Goal: Task Accomplishment & Management: Complete application form

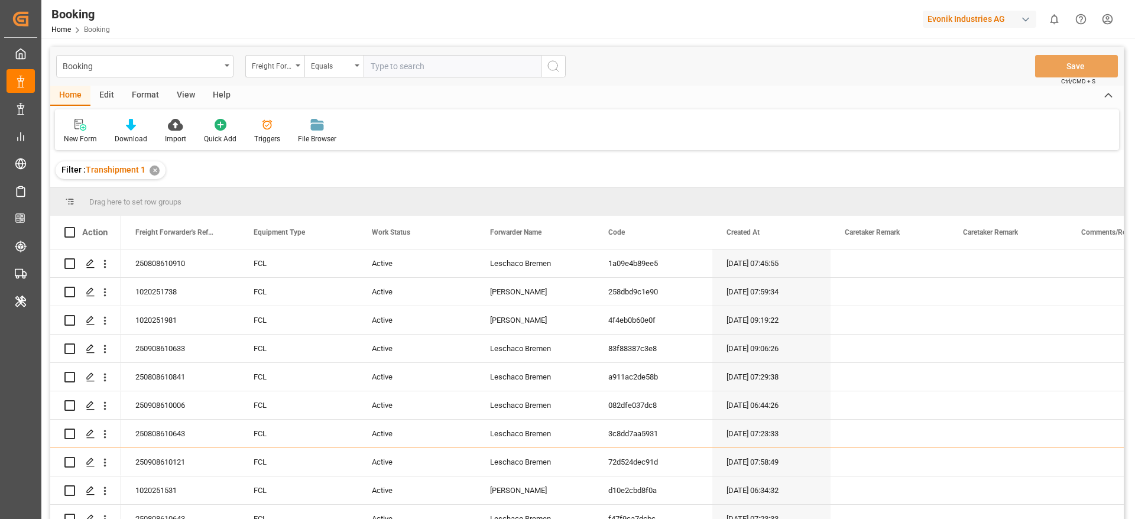
click at [148, 90] on div "Format" at bounding box center [145, 96] width 45 height 20
click at [80, 131] on div "Filter Rows" at bounding box center [81, 131] width 53 height 26
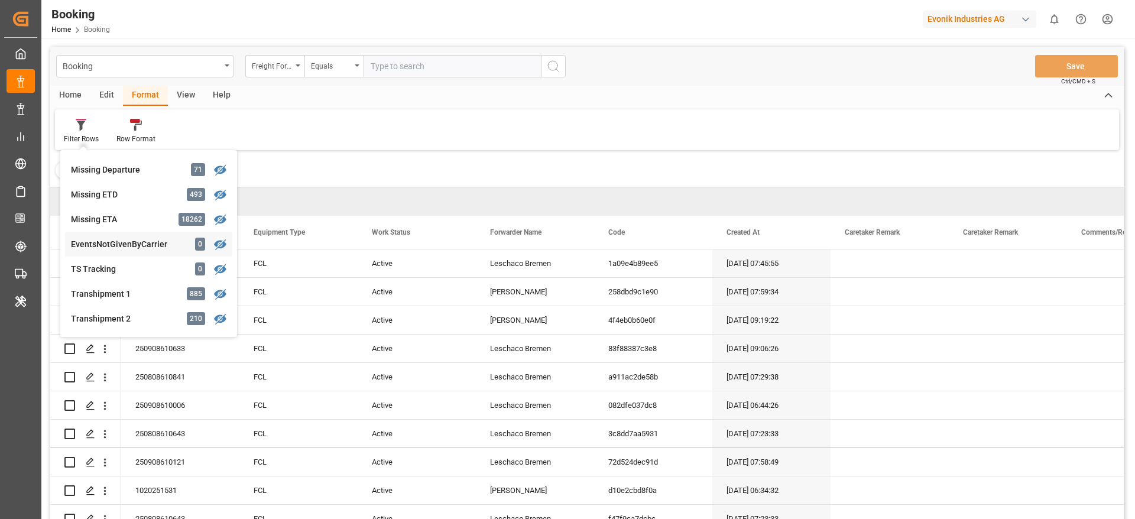
scroll to position [359, 0]
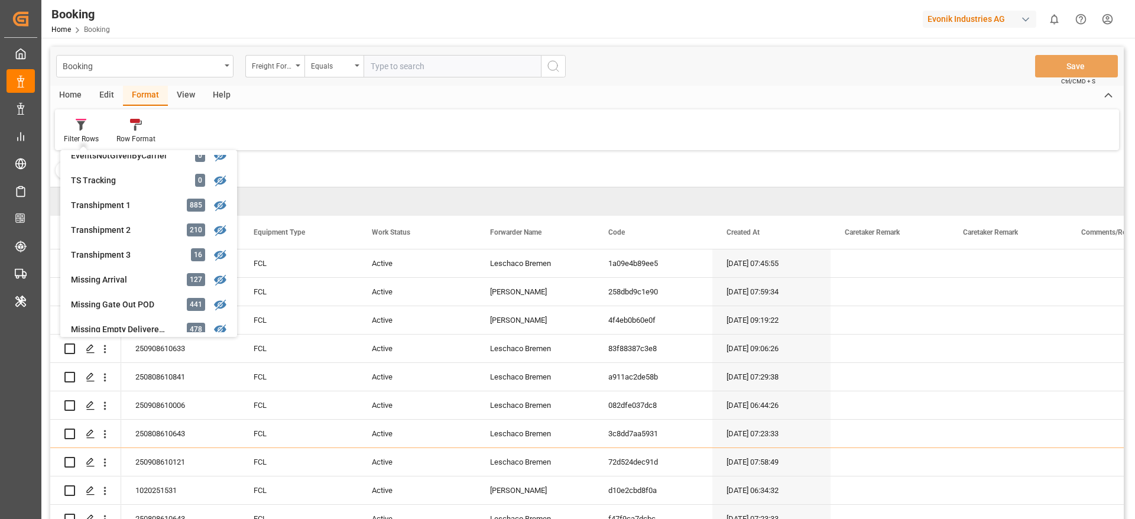
click at [559, 113] on div "Filter Rows GHM Tracking 2795 Karl gross 0 Evonik3rdParty 0 Business Line to be…" at bounding box center [587, 129] width 1064 height 41
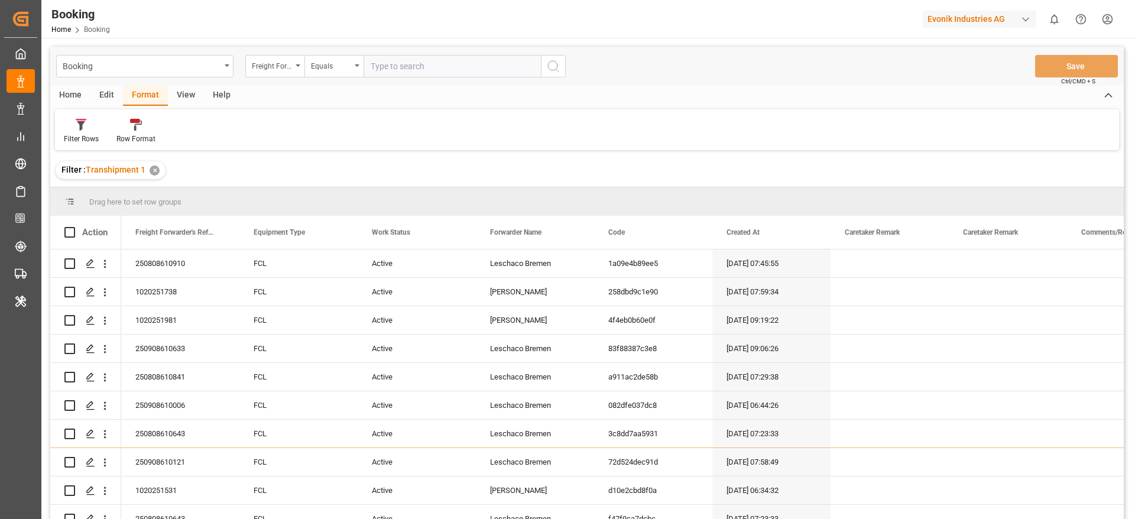
drag, startPoint x: 185, startPoint y: 93, endPoint x: 161, endPoint y: 100, distance: 25.3
click at [184, 95] on div "View" at bounding box center [186, 96] width 36 height 20
click at [81, 127] on icon at bounding box center [76, 125] width 12 height 12
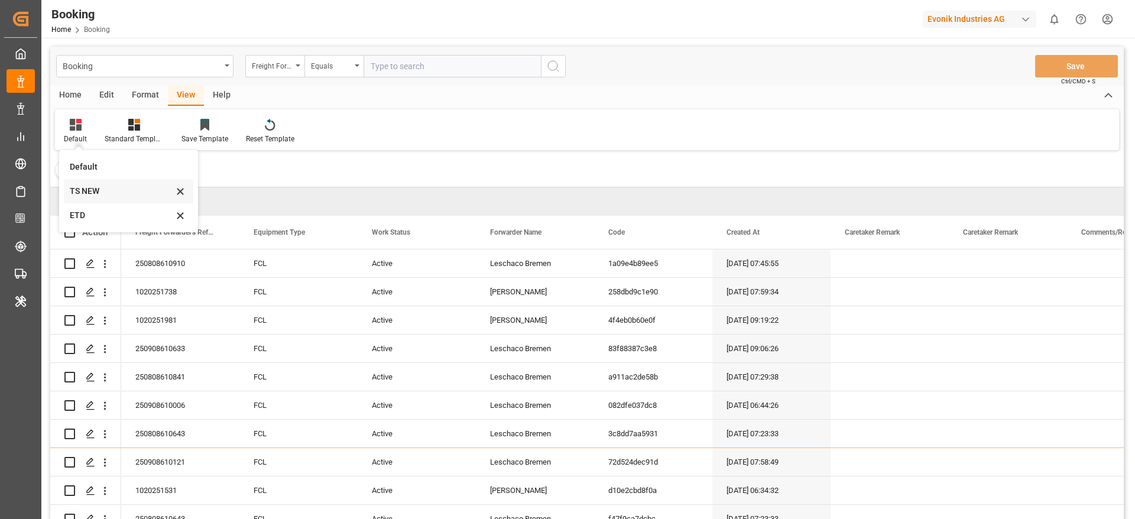
click at [102, 193] on div "TS NEW" at bounding box center [121, 191] width 103 height 12
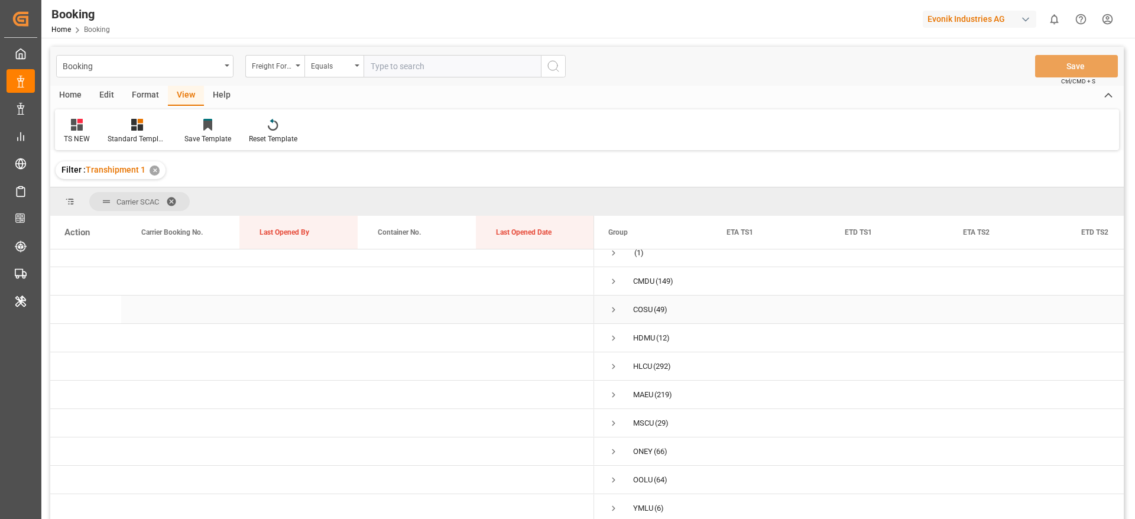
scroll to position [15, 0]
click at [612, 390] on span "Press SPACE to select this row." at bounding box center [613, 395] width 11 height 11
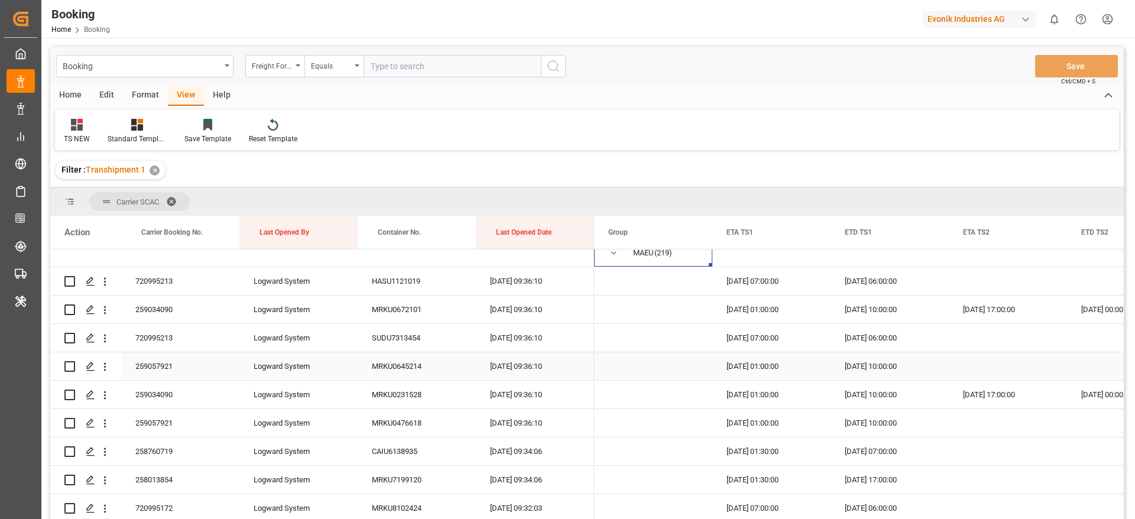
scroll to position [103, 0]
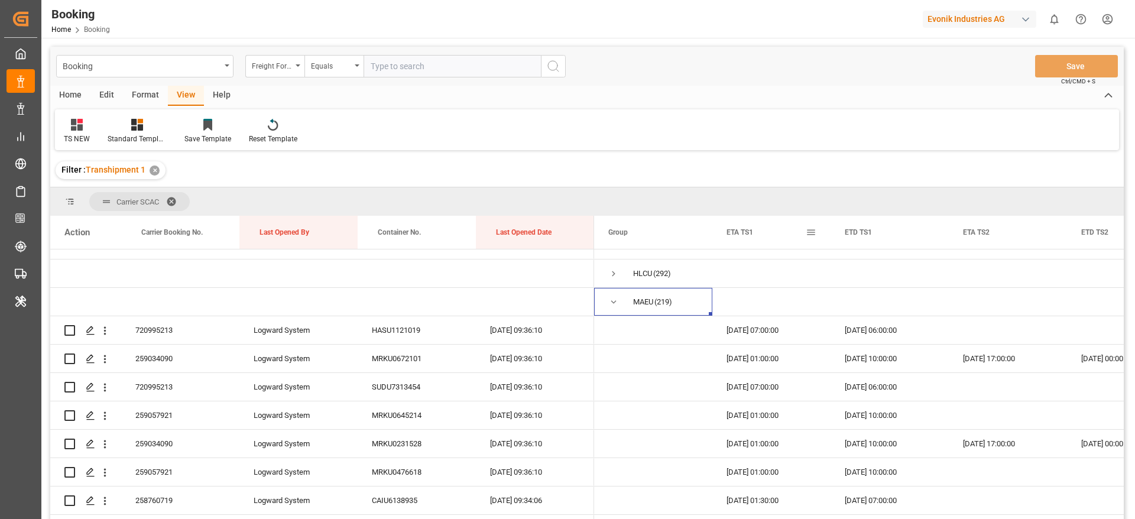
click at [814, 230] on span at bounding box center [811, 232] width 11 height 11
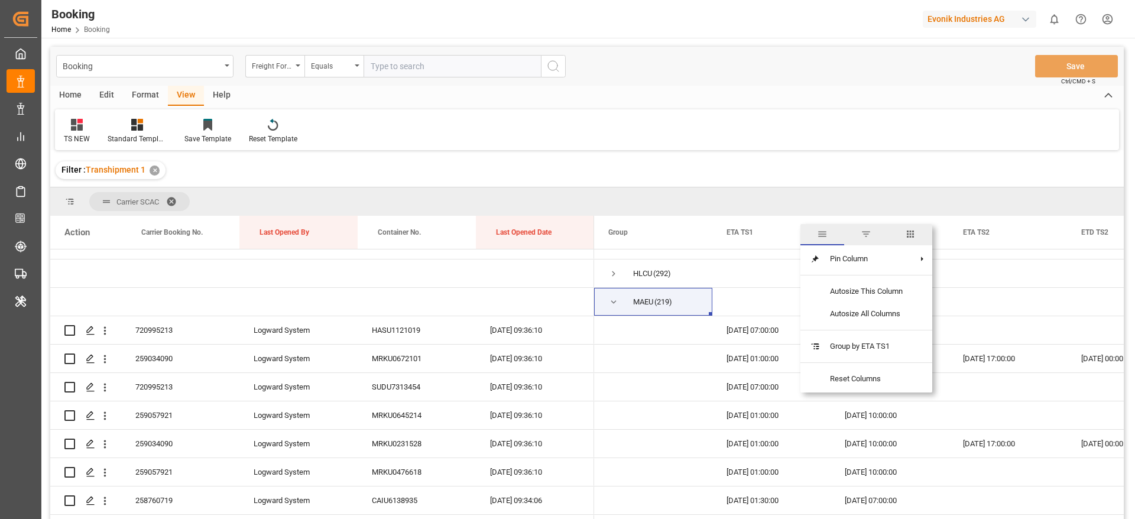
click at [914, 231] on span "columns" at bounding box center [910, 234] width 11 height 11
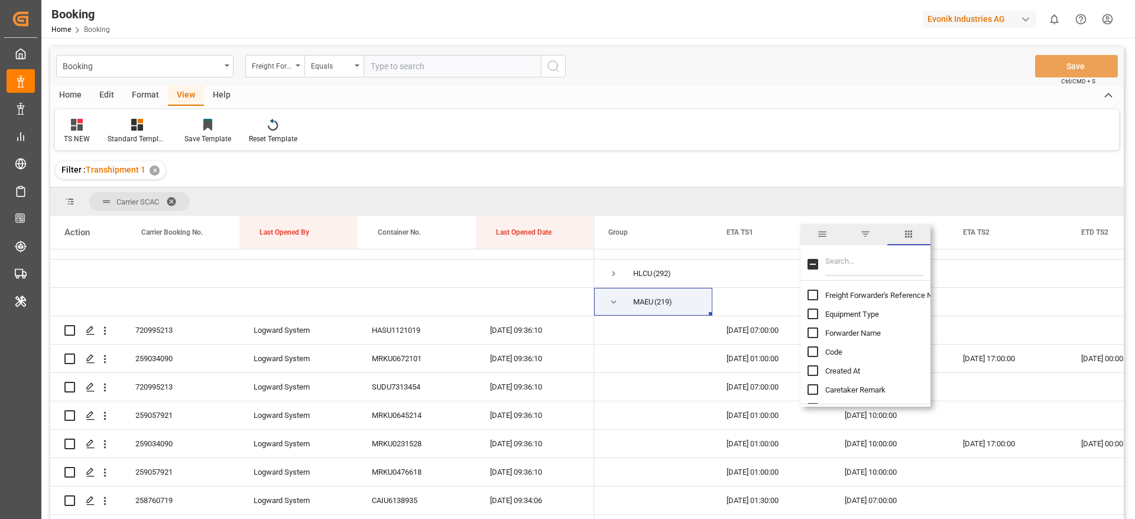
click at [879, 255] on input "Filter Columns Input" at bounding box center [874, 264] width 98 height 24
type input "update"
click at [872, 332] on span "Update Last Opened By" at bounding box center [864, 333] width 78 height 9
checkbox input "false"
checkbox input "true"
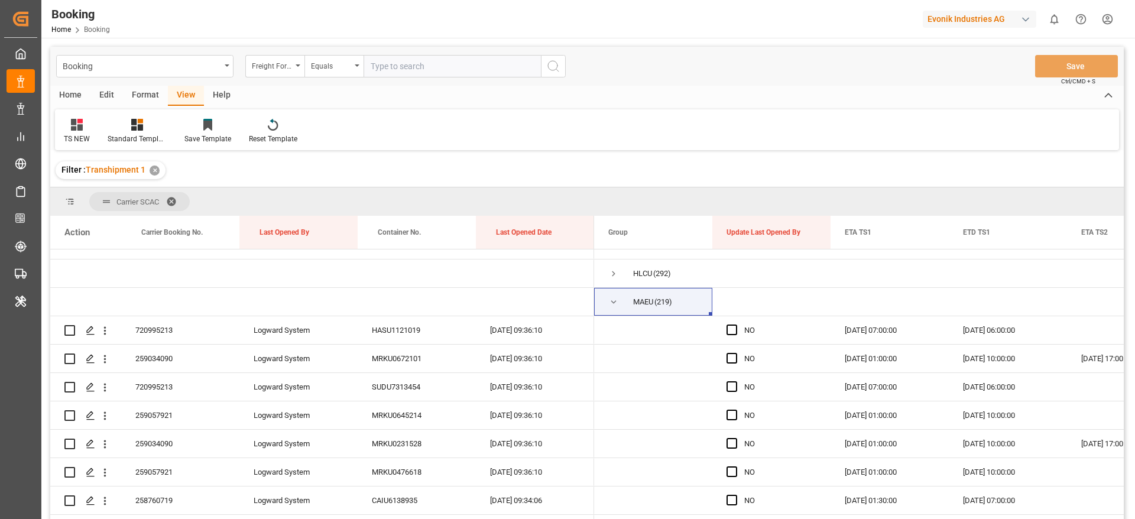
click at [867, 112] on div "TS NEW Standard Templates Save Template Reset Template" at bounding box center [587, 129] width 1064 height 41
click at [731, 327] on span "Press SPACE to select this row." at bounding box center [731, 329] width 11 height 11
click at [735, 324] on input "Press SPACE to select this row." at bounding box center [735, 324] width 0 height 0
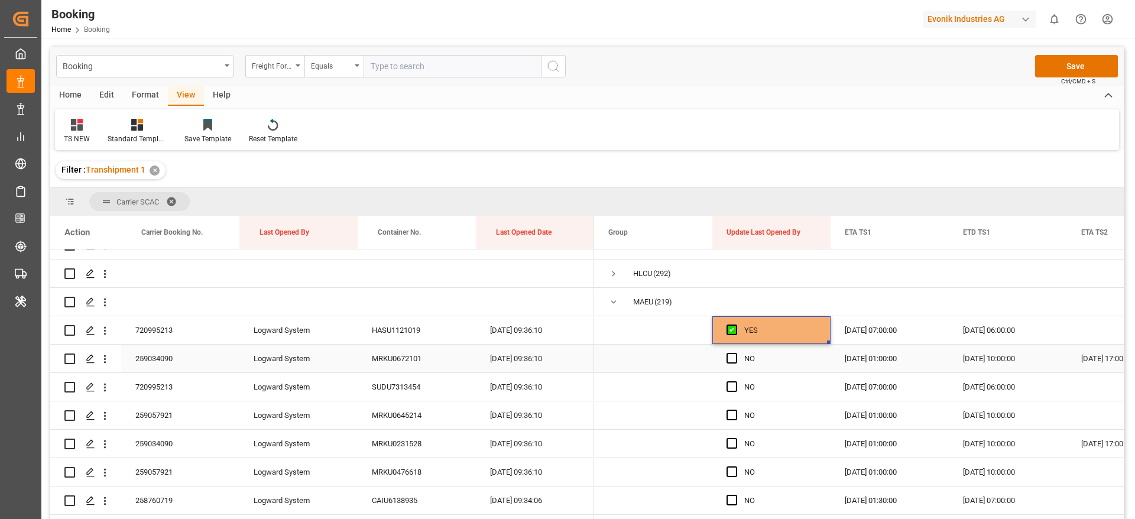
click at [732, 349] on div "Press SPACE to select this row." at bounding box center [735, 358] width 18 height 27
click at [729, 355] on span "Press SPACE to select this row." at bounding box center [731, 358] width 11 height 11
click at [735, 353] on input "Press SPACE to select this row." at bounding box center [735, 353] width 0 height 0
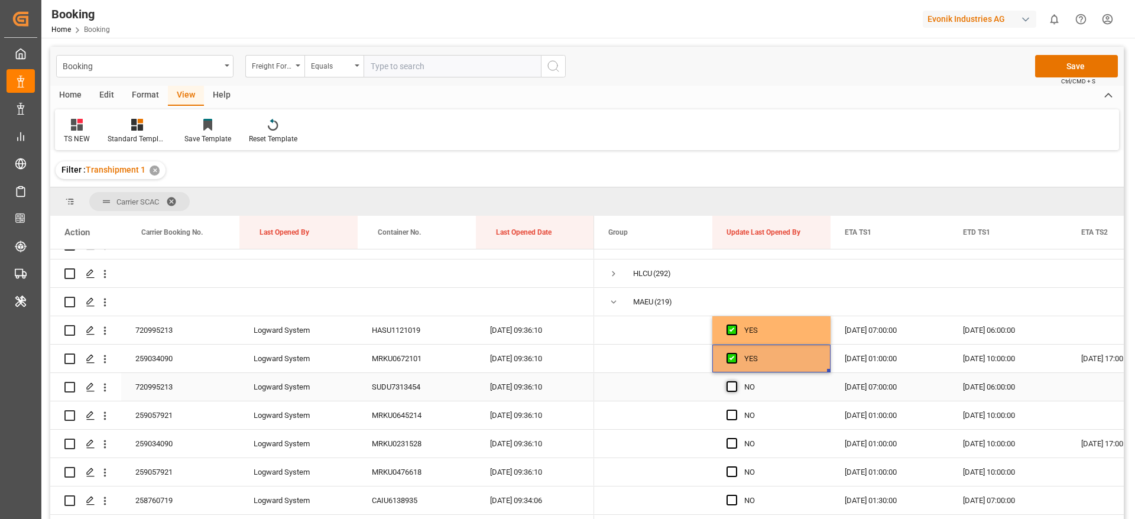
click at [729, 385] on span "Press SPACE to select this row." at bounding box center [731, 386] width 11 height 11
click at [735, 381] on input "Press SPACE to select this row." at bounding box center [735, 381] width 0 height 0
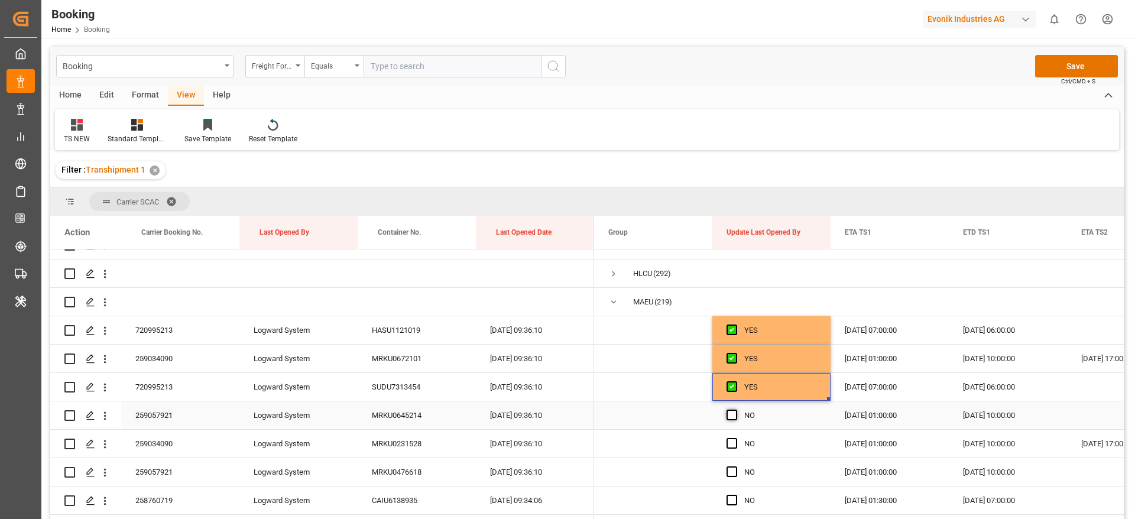
click at [731, 413] on span "Press SPACE to select this row." at bounding box center [731, 415] width 11 height 11
click at [735, 410] on input "Press SPACE to select this row." at bounding box center [735, 410] width 0 height 0
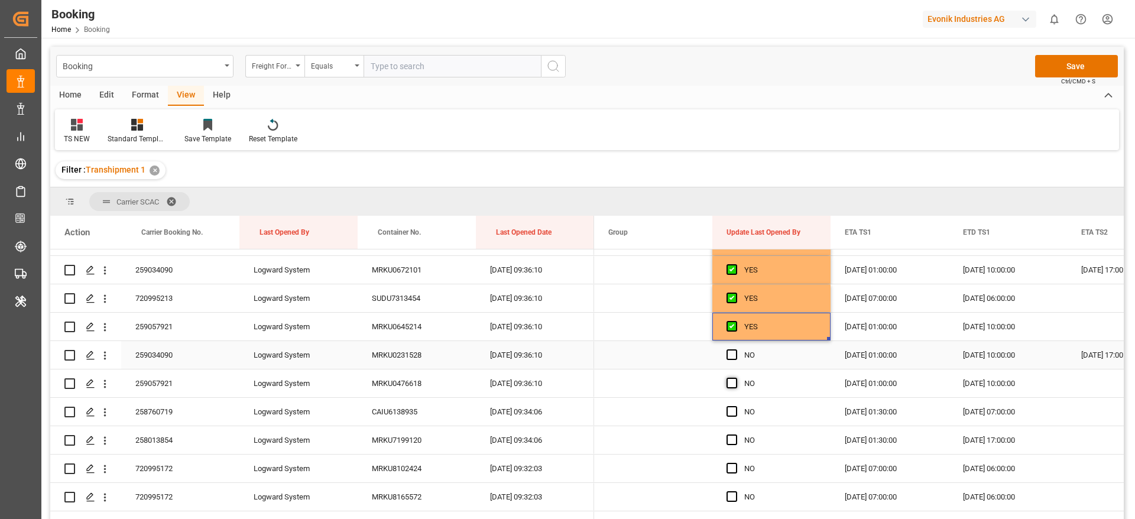
click at [732, 352] on span "Press SPACE to select this row." at bounding box center [731, 354] width 11 height 11
click at [735, 349] on input "Press SPACE to select this row." at bounding box center [735, 349] width 0 height 0
click at [734, 379] on span "Press SPACE to select this row." at bounding box center [731, 383] width 11 height 11
click at [735, 378] on input "Press SPACE to select this row." at bounding box center [735, 378] width 0 height 0
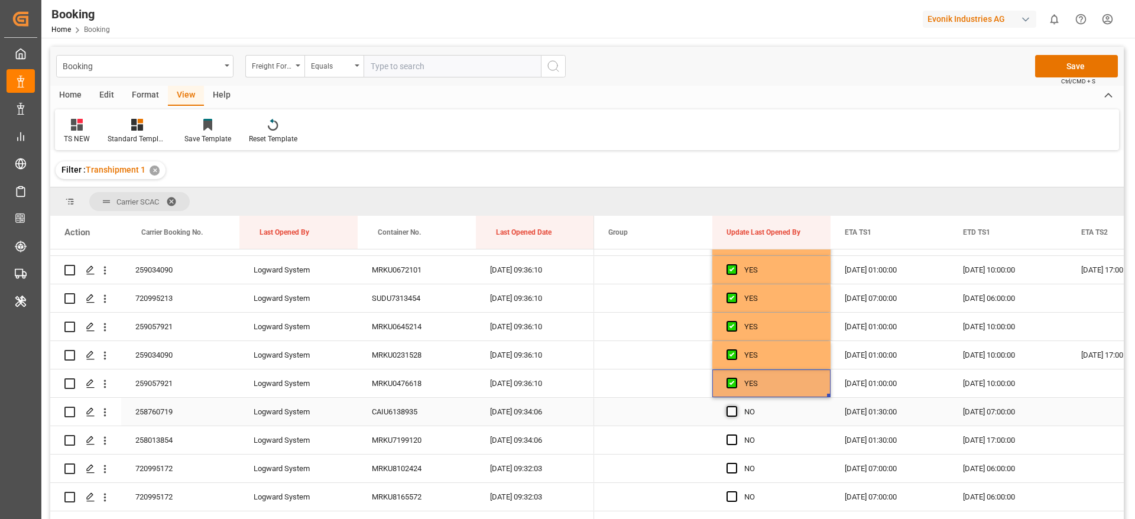
click at [731, 408] on span "Press SPACE to select this row." at bounding box center [731, 411] width 11 height 11
click at [735, 406] on input "Press SPACE to select this row." at bounding box center [735, 406] width 0 height 0
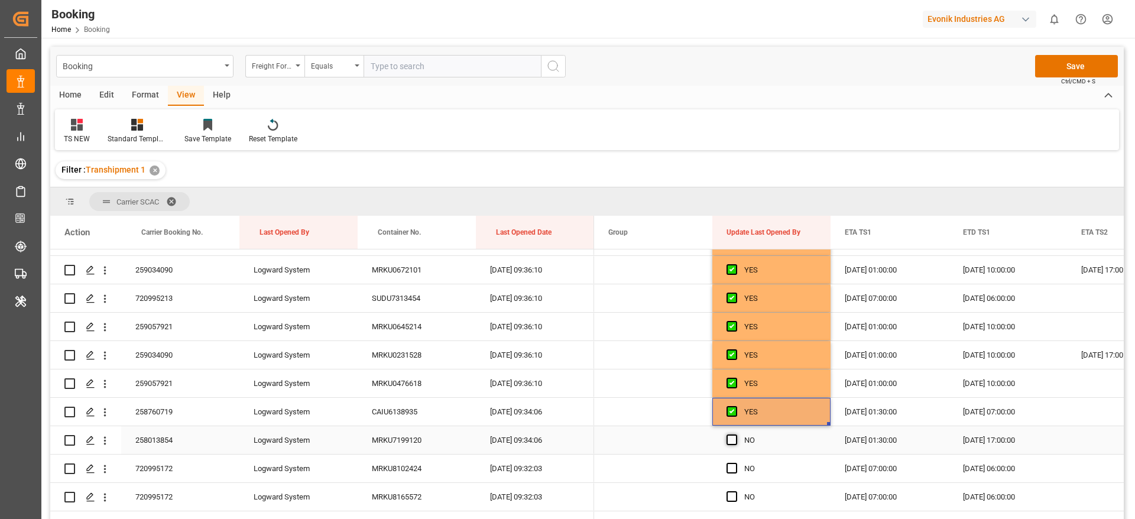
click at [728, 437] on span "Press SPACE to select this row." at bounding box center [731, 439] width 11 height 11
click at [735, 434] on input "Press SPACE to select this row." at bounding box center [735, 434] width 0 height 0
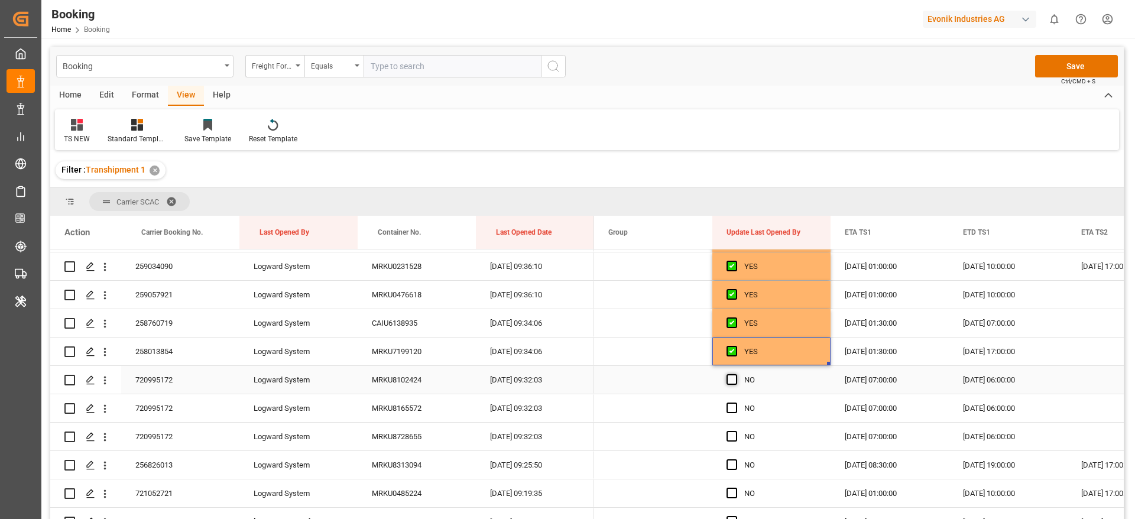
click at [733, 379] on span "Press SPACE to select this row." at bounding box center [731, 379] width 11 height 11
click at [735, 374] on input "Press SPACE to select this row." at bounding box center [735, 374] width 0 height 0
click at [733, 407] on span "Press SPACE to select this row." at bounding box center [731, 408] width 11 height 11
click at [735, 403] on input "Press SPACE to select this row." at bounding box center [735, 403] width 0 height 0
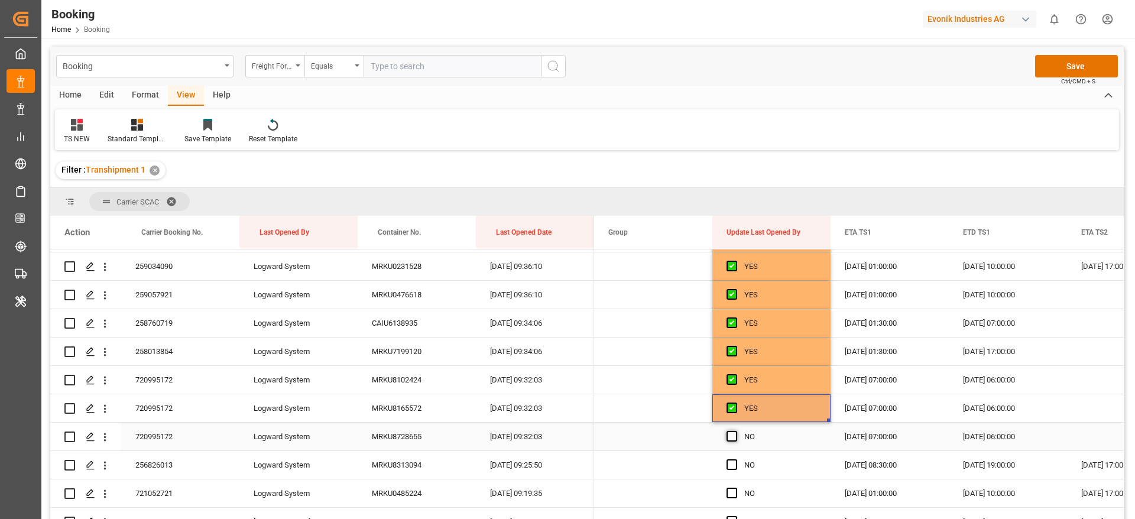
click at [730, 433] on span "Press SPACE to select this row." at bounding box center [731, 436] width 11 height 11
click at [735, 431] on input "Press SPACE to select this row." at bounding box center [735, 431] width 0 height 0
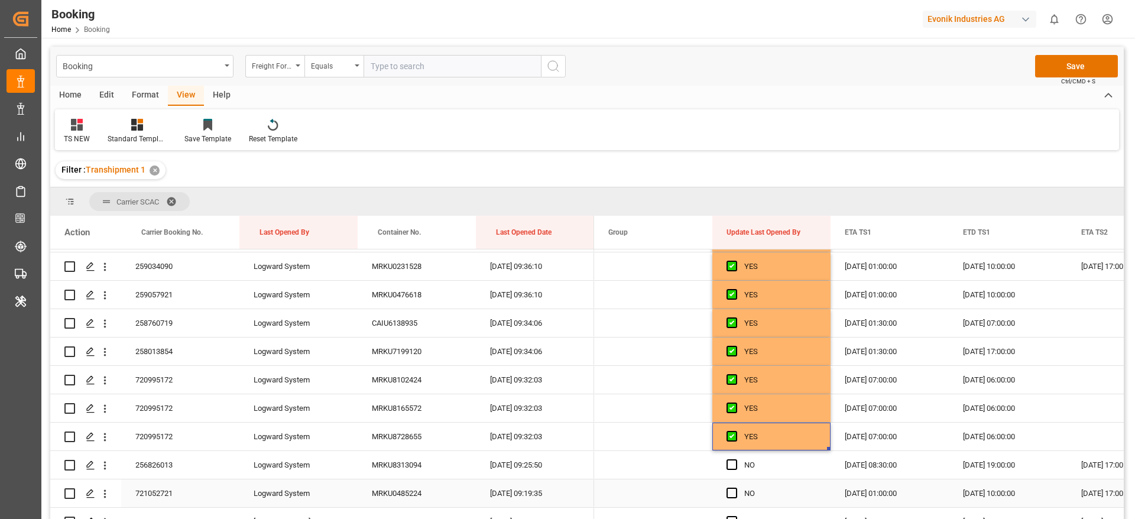
scroll to position [369, 0]
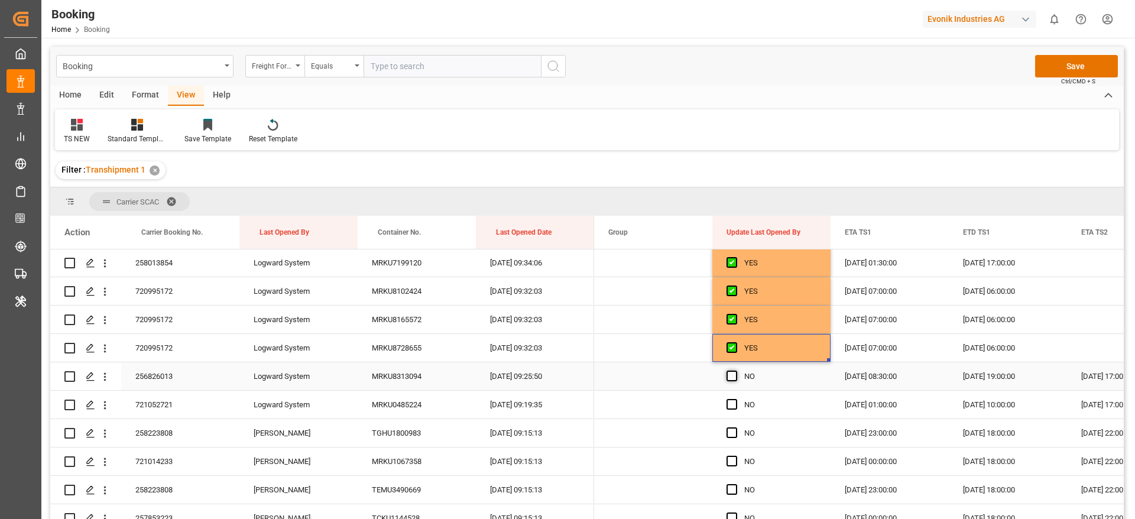
click at [732, 372] on span "Press SPACE to select this row." at bounding box center [731, 376] width 11 height 11
click at [735, 371] on input "Press SPACE to select this row." at bounding box center [735, 371] width 0 height 0
click at [732, 403] on span "Press SPACE to select this row." at bounding box center [731, 404] width 11 height 11
click at [735, 399] on input "Press SPACE to select this row." at bounding box center [735, 399] width 0 height 0
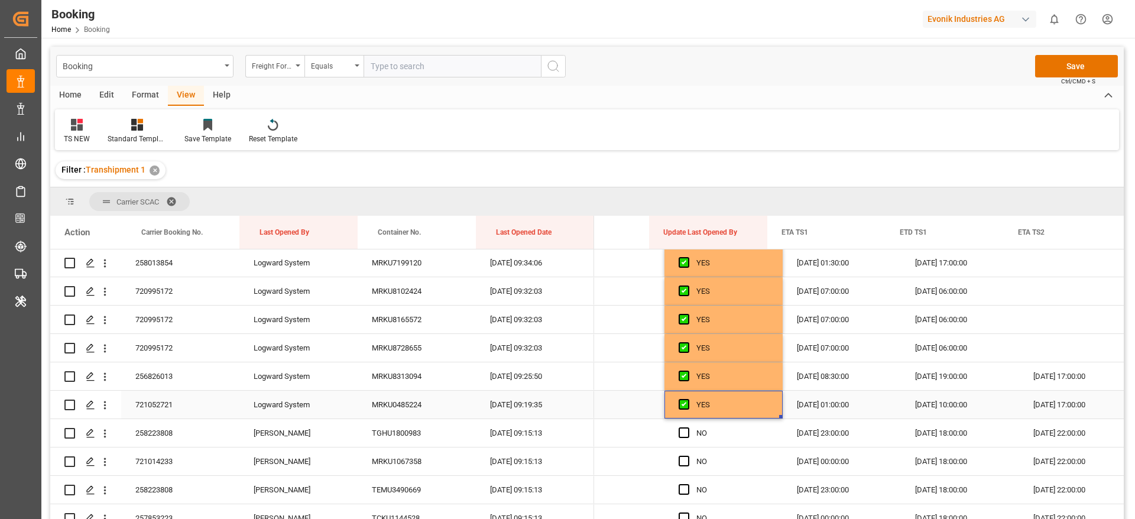
scroll to position [0, 43]
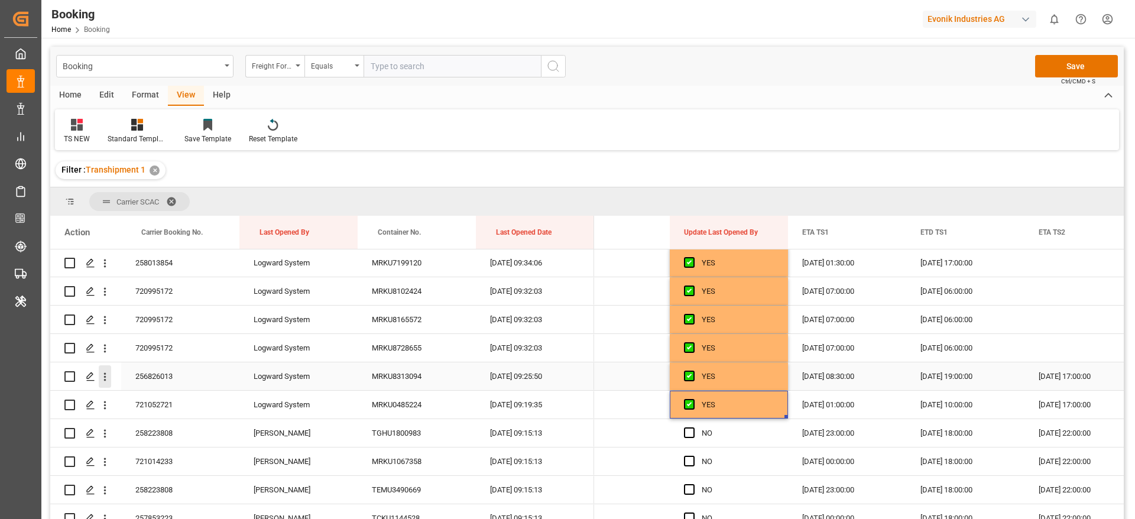
click at [108, 375] on icon "open menu" at bounding box center [105, 377] width 12 height 12
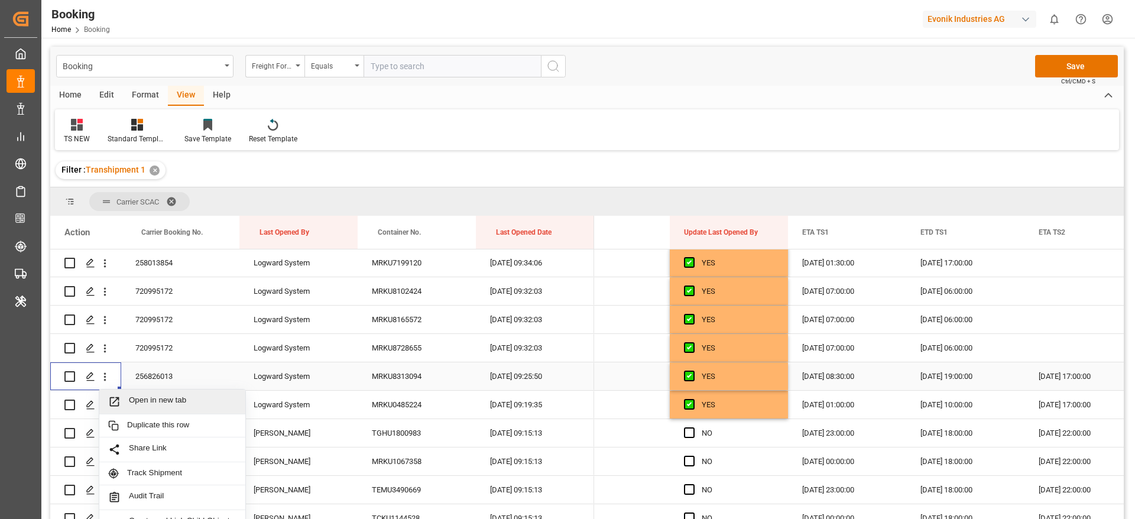
click at [161, 405] on span "Open in new tab" at bounding box center [183, 401] width 108 height 12
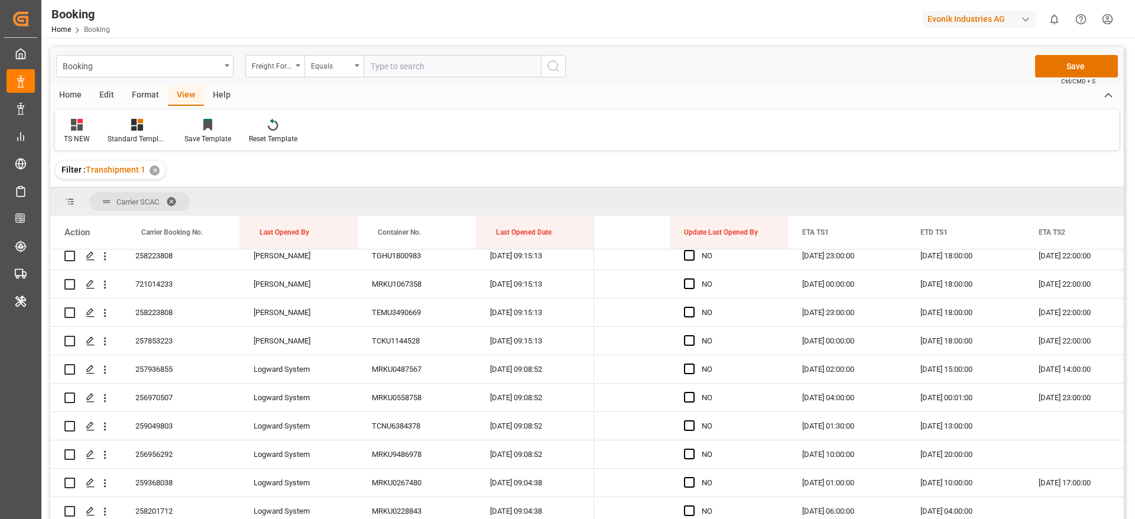
scroll to position [458, 0]
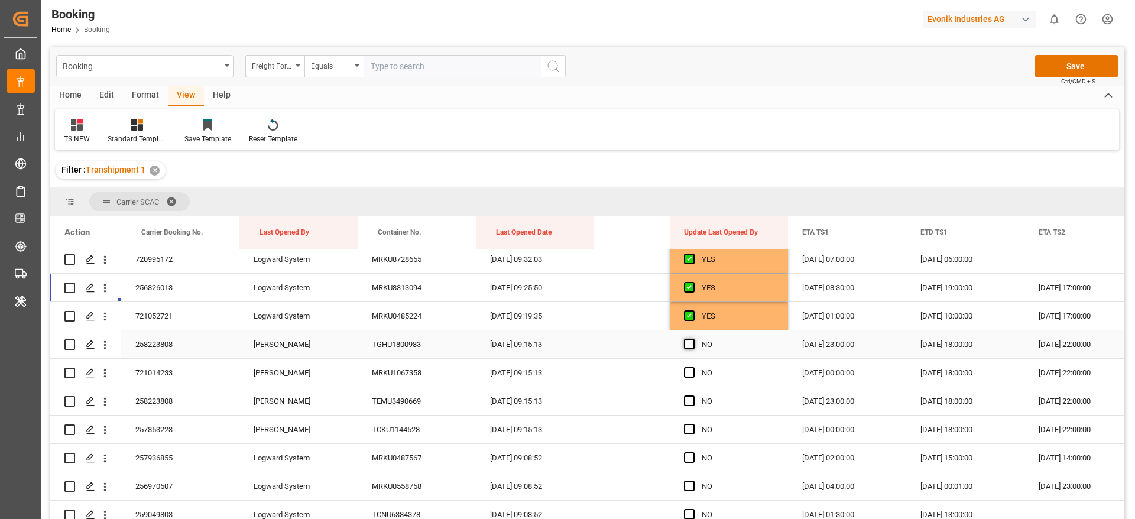
click at [692, 342] on span "Press SPACE to select this row." at bounding box center [689, 344] width 11 height 11
click at [693, 339] on input "Press SPACE to select this row." at bounding box center [693, 339] width 0 height 0
click at [686, 377] on span "Press SPACE to select this row." at bounding box center [689, 372] width 11 height 11
click at [693, 367] on input "Press SPACE to select this row." at bounding box center [693, 367] width 0 height 0
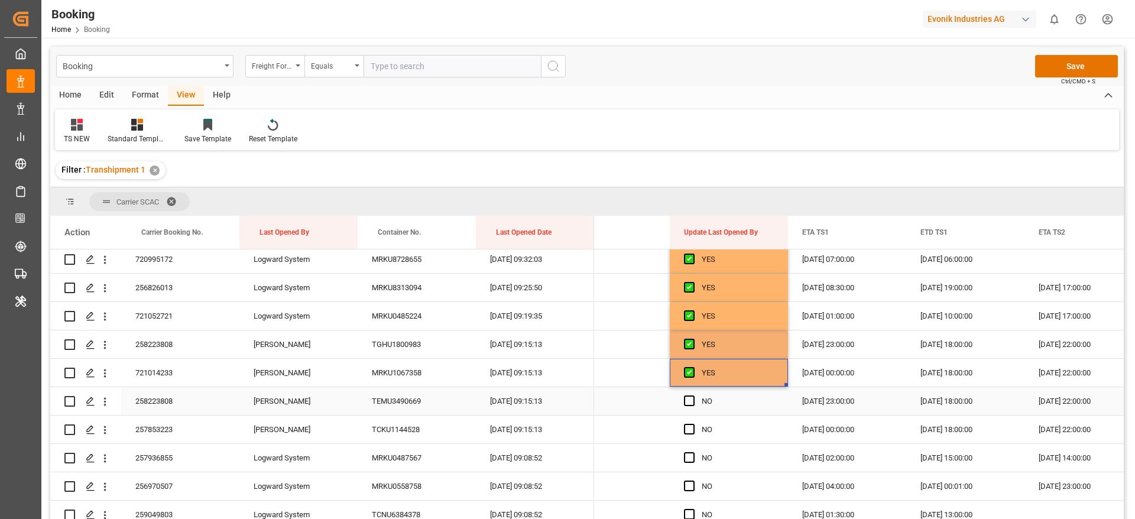
click at [686, 399] on span "Press SPACE to select this row." at bounding box center [689, 400] width 11 height 11
click at [693, 395] on input "Press SPACE to select this row." at bounding box center [693, 395] width 0 height 0
click at [687, 428] on span "Press SPACE to select this row." at bounding box center [689, 429] width 11 height 11
click at [693, 424] on input "Press SPACE to select this row." at bounding box center [693, 424] width 0 height 0
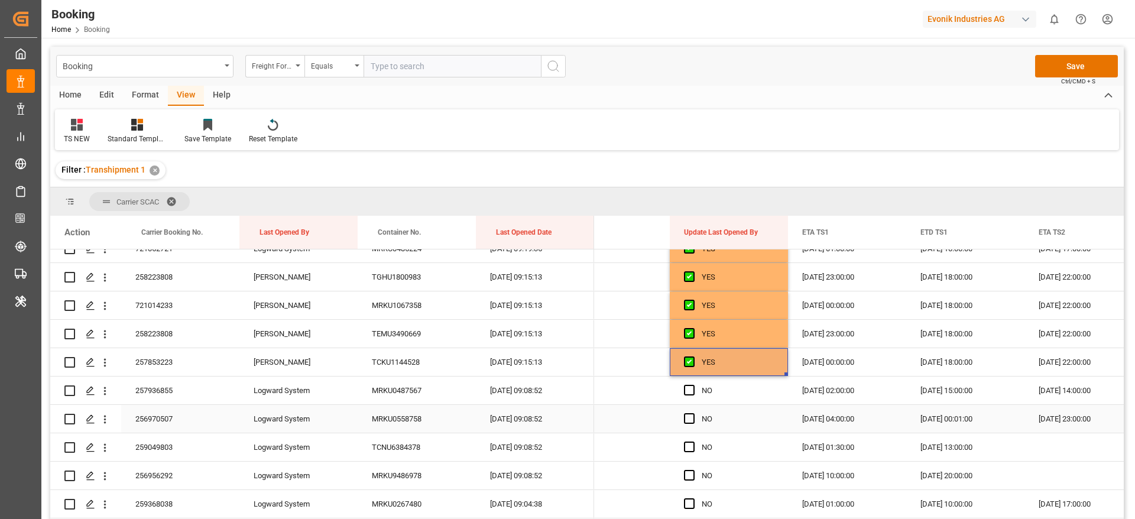
scroll to position [547, 0]
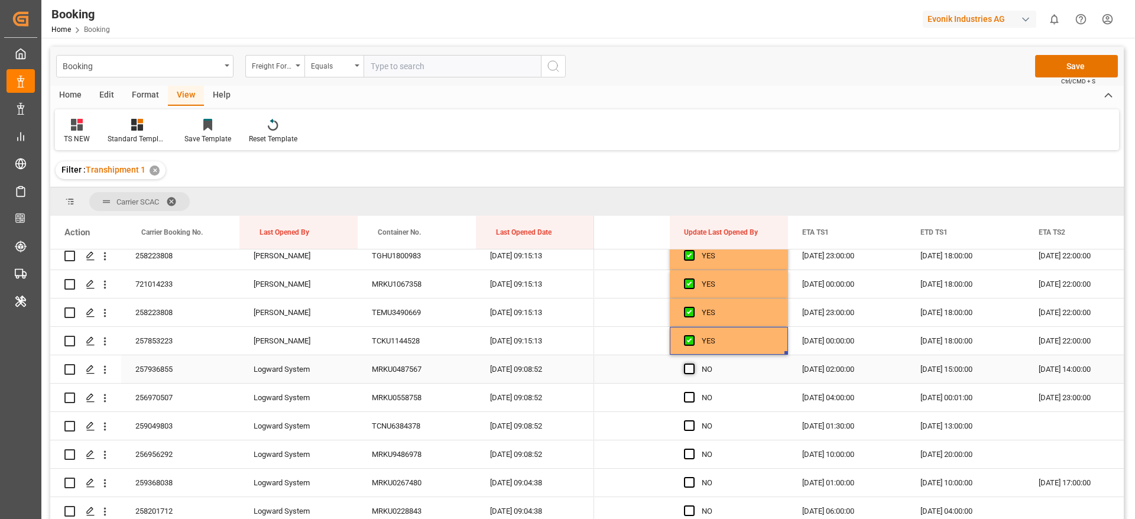
click at [690, 366] on span "Press SPACE to select this row." at bounding box center [689, 369] width 11 height 11
click at [693, 364] on input "Press SPACE to select this row." at bounding box center [693, 364] width 0 height 0
click at [690, 394] on span "Press SPACE to select this row." at bounding box center [689, 397] width 11 height 11
click at [693, 392] on input "Press SPACE to select this row." at bounding box center [693, 392] width 0 height 0
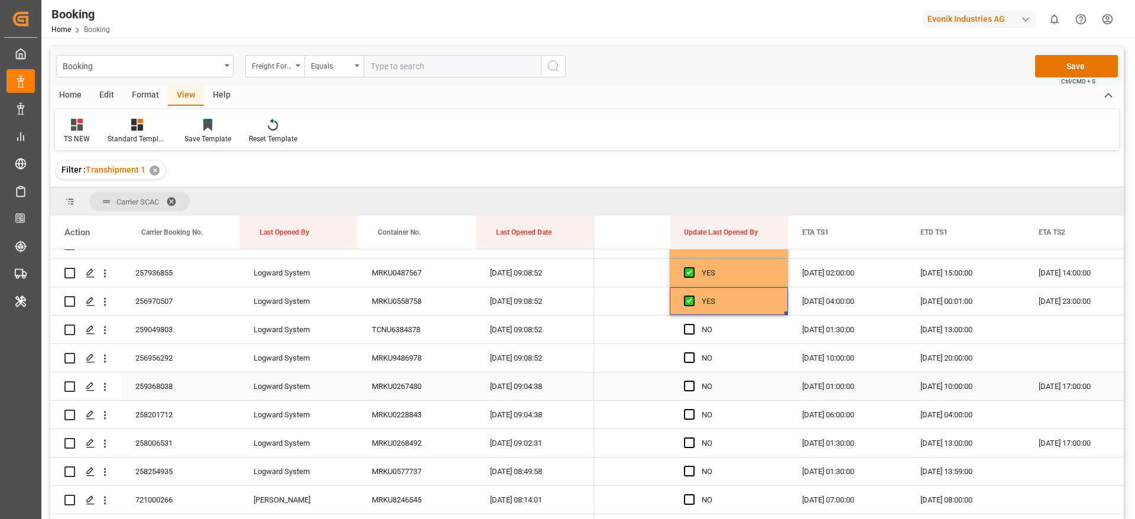
scroll to position [635, 0]
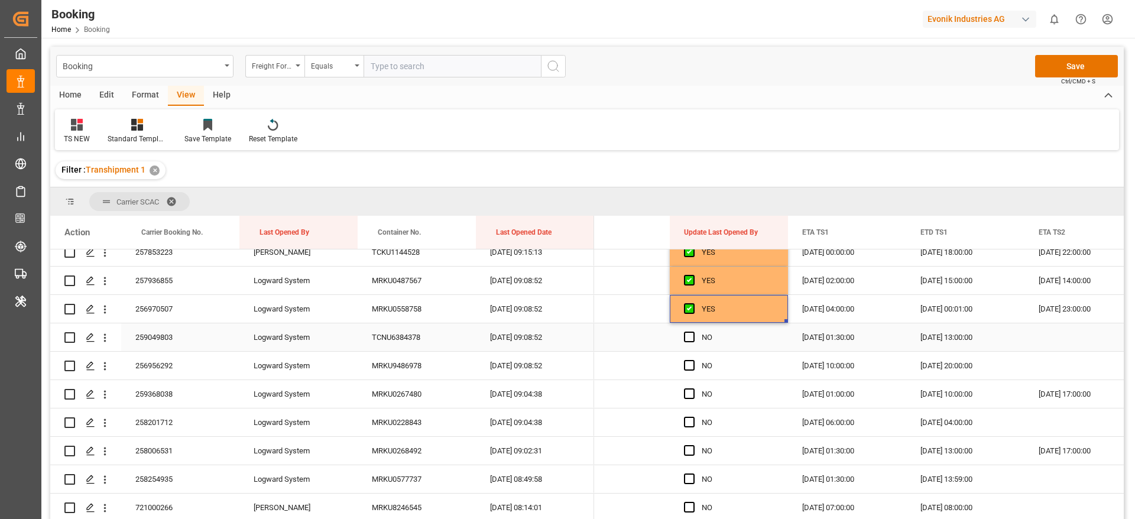
click at [693, 343] on div "Press SPACE to select this row." at bounding box center [693, 337] width 18 height 27
click at [690, 362] on span "Press SPACE to select this row." at bounding box center [689, 365] width 11 height 11
click at [693, 360] on input "Press SPACE to select this row." at bounding box center [693, 360] width 0 height 0
click at [689, 340] on span "Press SPACE to select this row." at bounding box center [689, 337] width 11 height 11
click at [693, 332] on input "Press SPACE to select this row." at bounding box center [693, 332] width 0 height 0
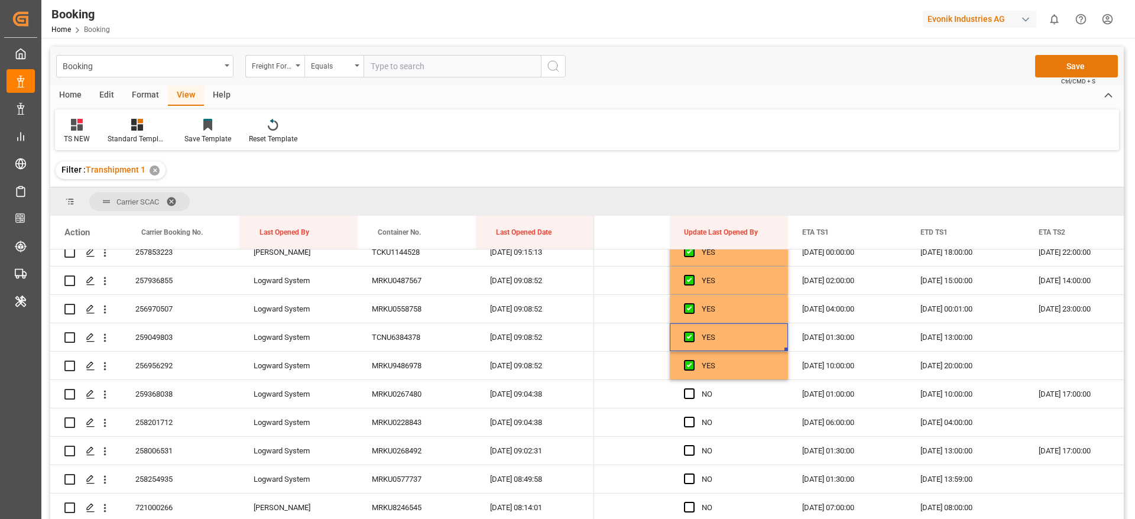
click at [1056, 70] on button "Save" at bounding box center [1076, 66] width 83 height 22
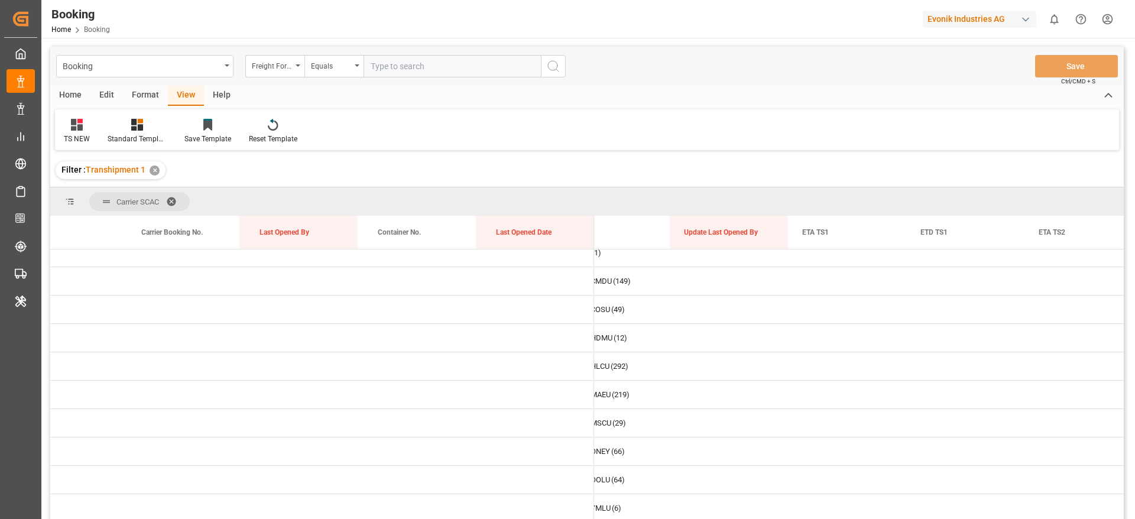
scroll to position [15, 0]
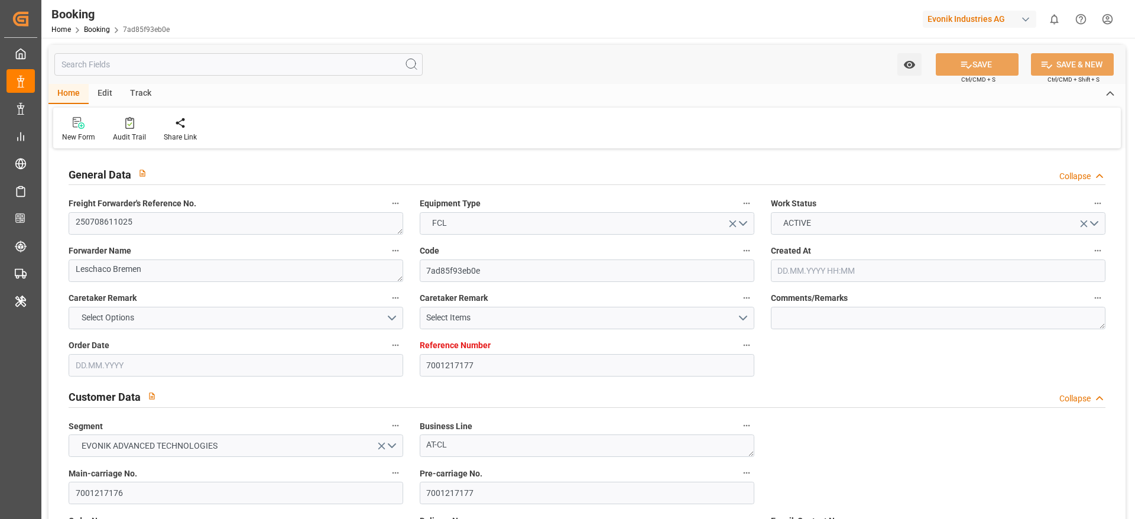
type input "7001217177"
type input "9619933"
type input "Maersk"
type input "Maersk Line AS"
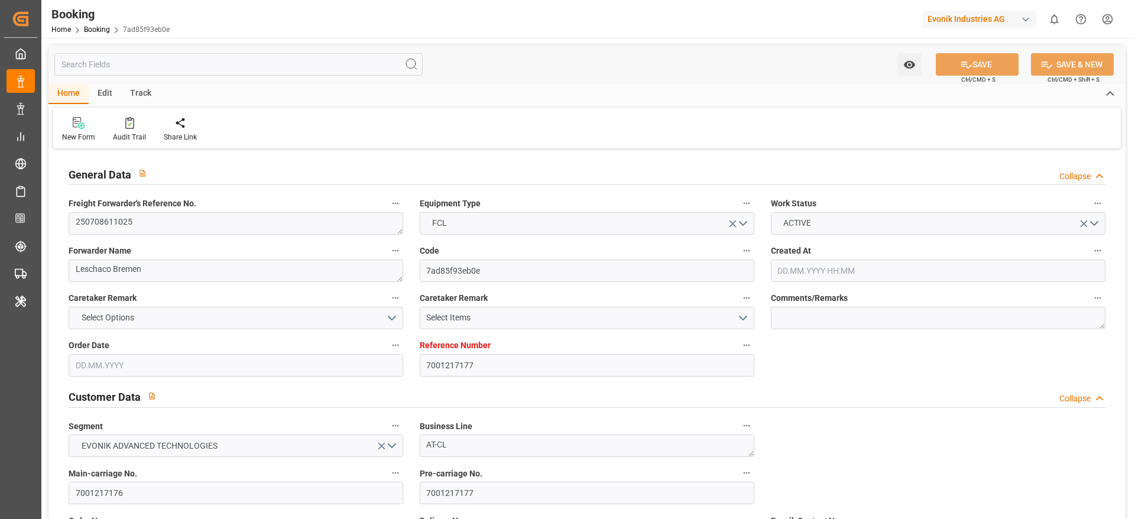
type input "NLRTM"
type input "CNHUA"
type input "MYTPP"
type input "CNNSA"
type input "0"
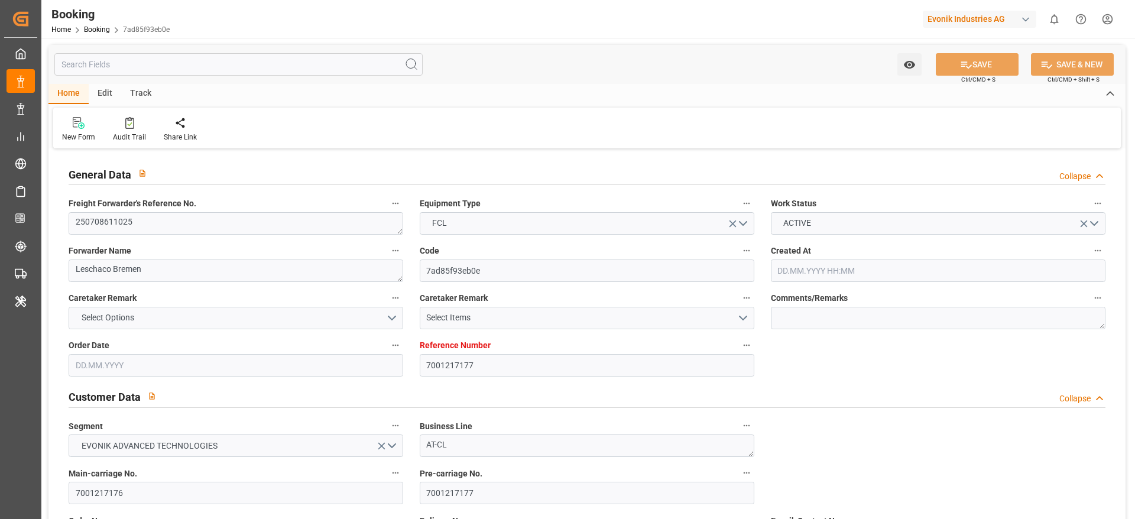
type input "NLRTM"
type input "CNHUA"
type input "9840714"
type input "[DATE] 06:38"
type input "[DATE]"
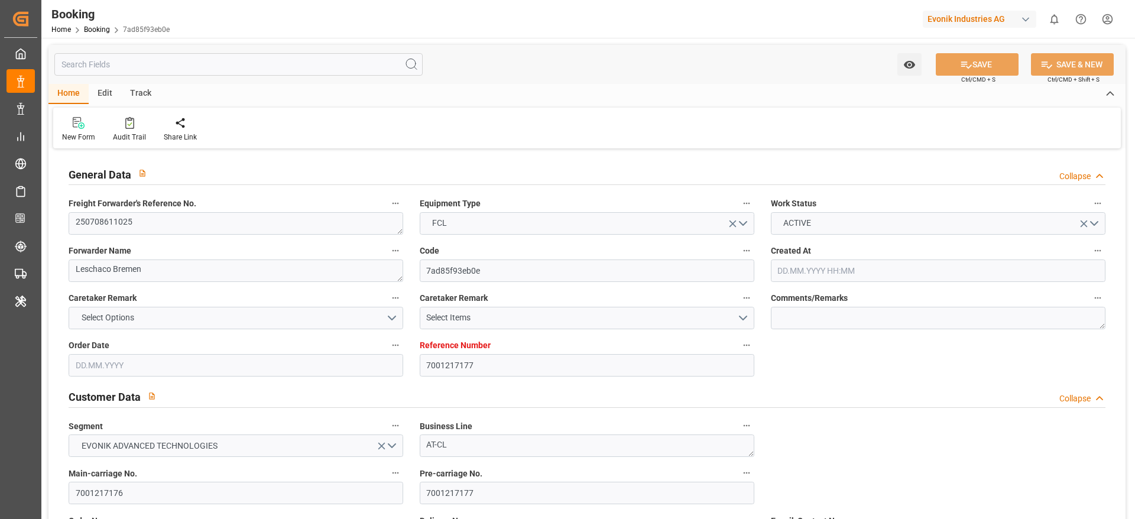
type input "[DATE]"
type input "[DATE] 12:00"
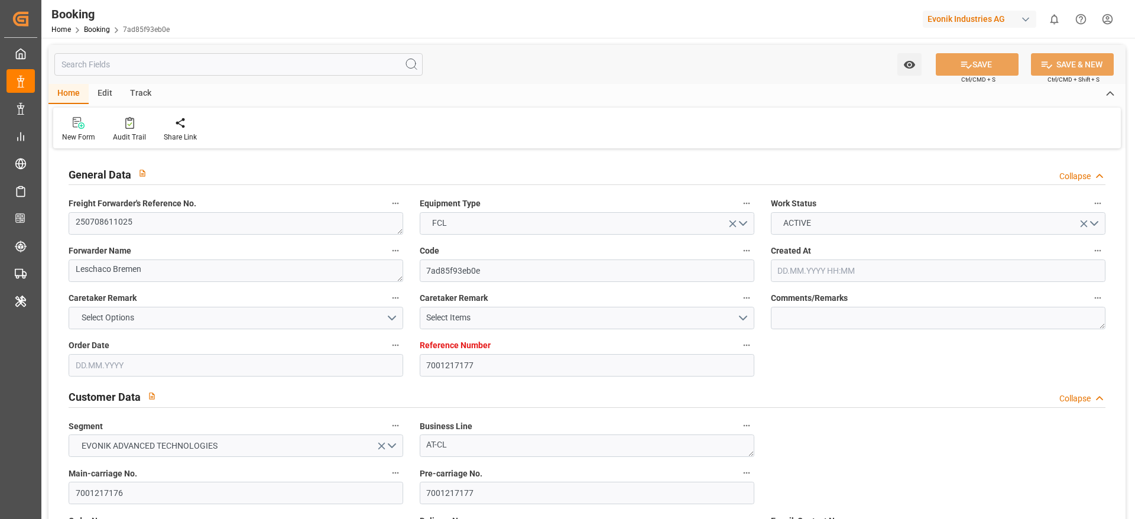
type input "[DATE] 00:00"
type input "[DATE] 14:45"
type input "[DATE] 15:50"
type input "[DATE] 09:00"
type input "[DATE] 00:00"
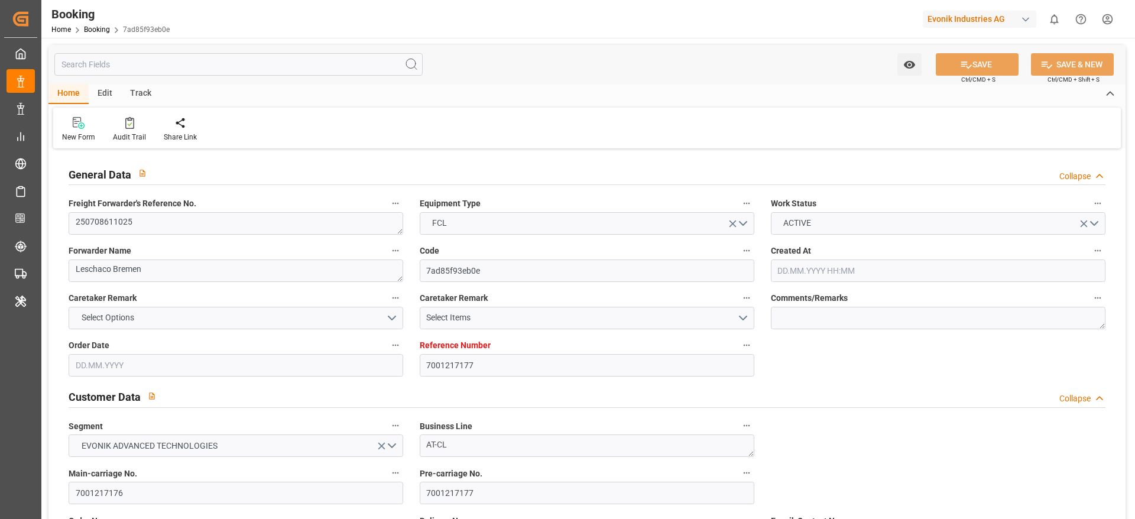
type input "[DATE] 08:30"
type input "[DATE] 00:00"
type input "[DATE] 02:50"
type input "[DATE] 19:00"
type input "[DATE] 00:00"
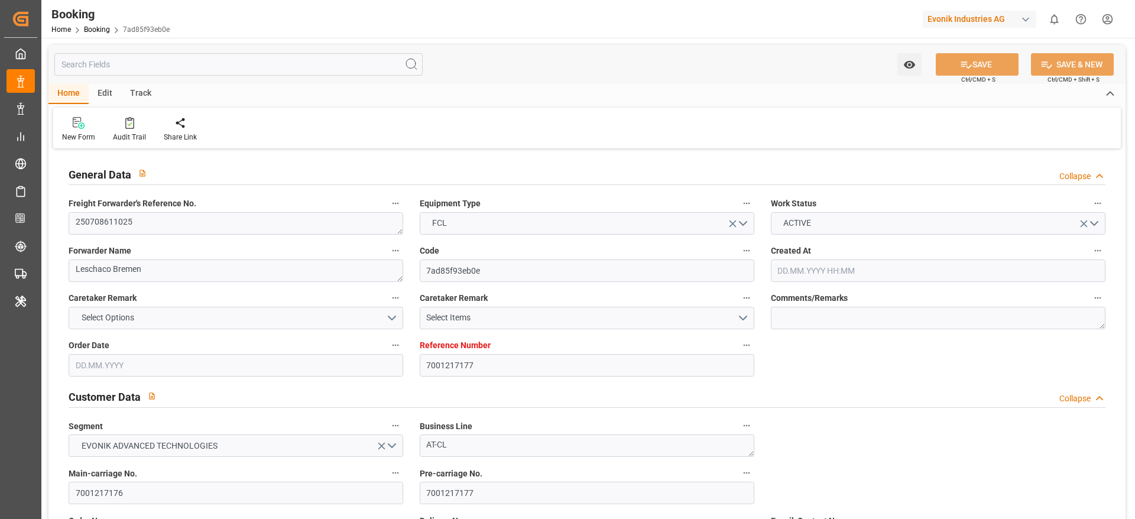
type input "[DATE] 17:00"
type input "[DATE] 00:00"
type input "[DATE]"
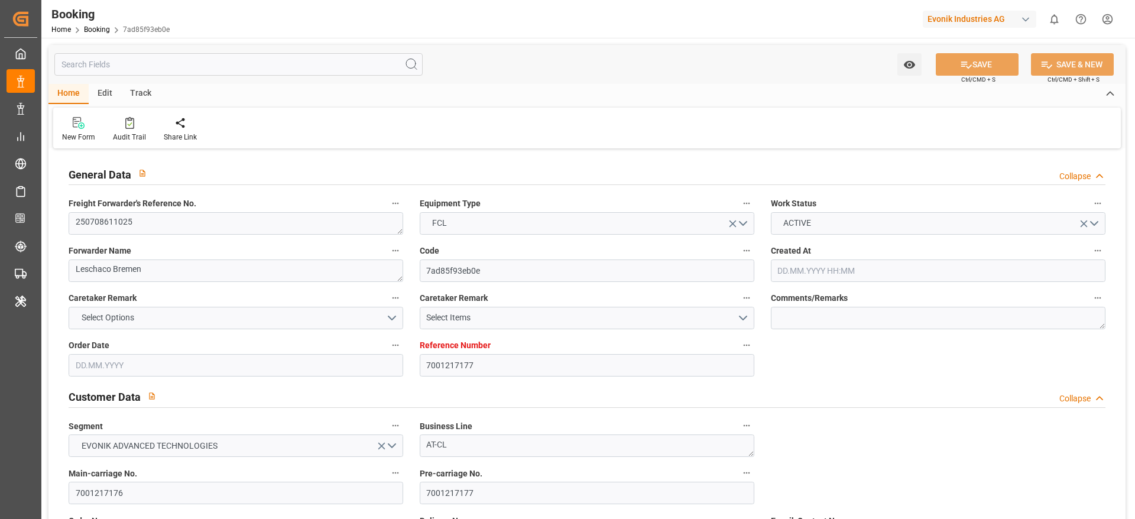
type input "[DATE] 09:25"
type input "[DATE]"
type input "[DATE] 04:18"
type input "[DATE] 15:17"
type input "[DATE] 12:00"
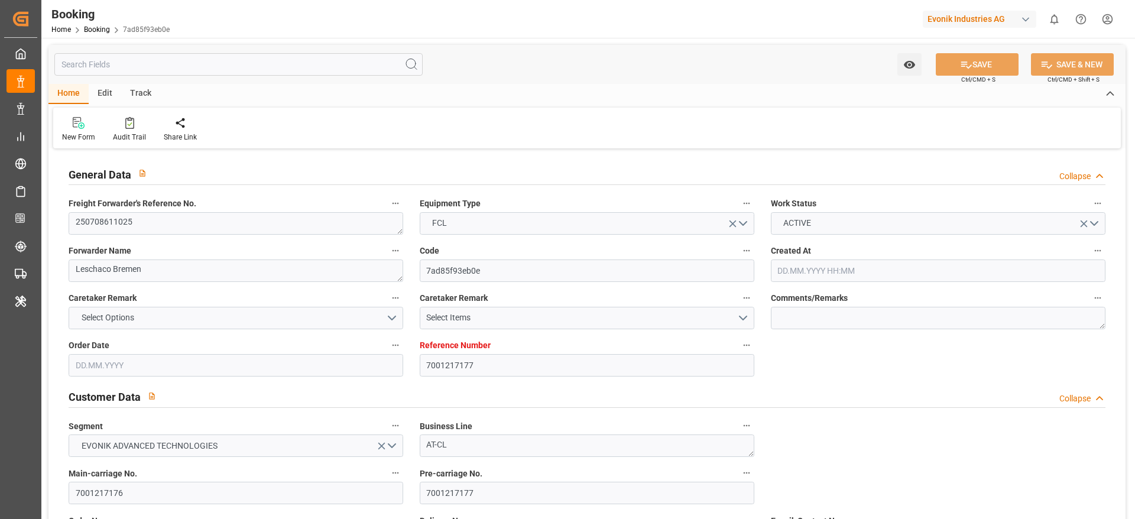
type input "[DATE] 16:25"
type input "[DATE] 08:30"
type input "[DATE] 08:37"
type input "[DATE] 01:29"
type input "[DATE] 04:50"
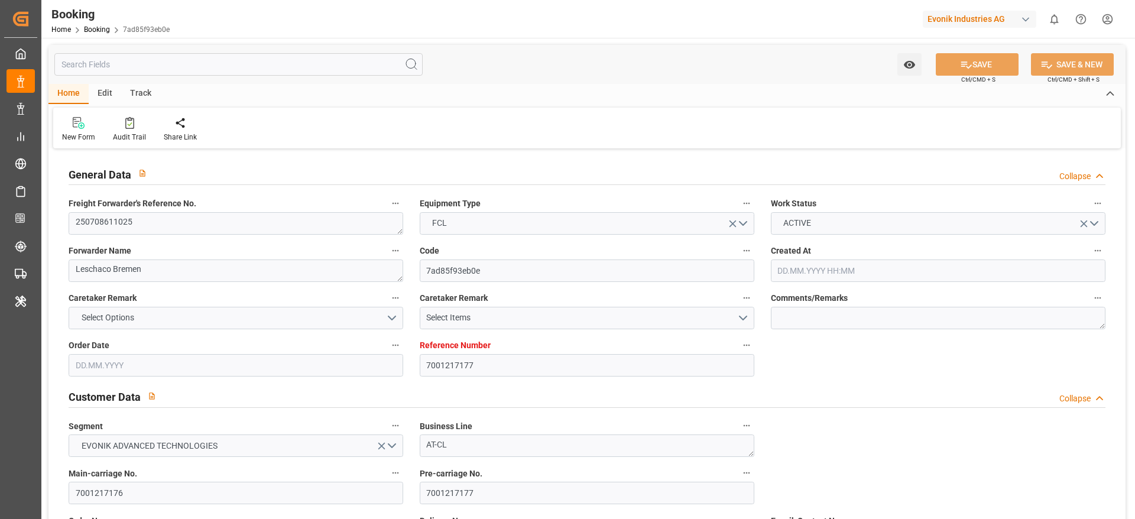
type input "[DATE] 19:00"
type input "[DATE] 17:00"
type input "[DATE] 00:10"
type input "[DATE] 09:00"
type input "[DATE] 11:03"
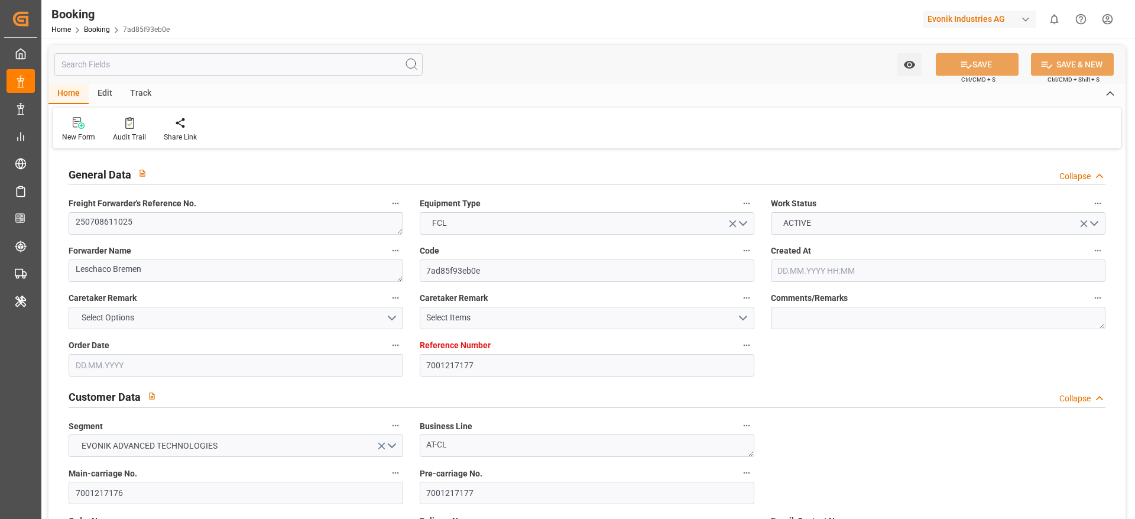
type input "[DATE] 11:03"
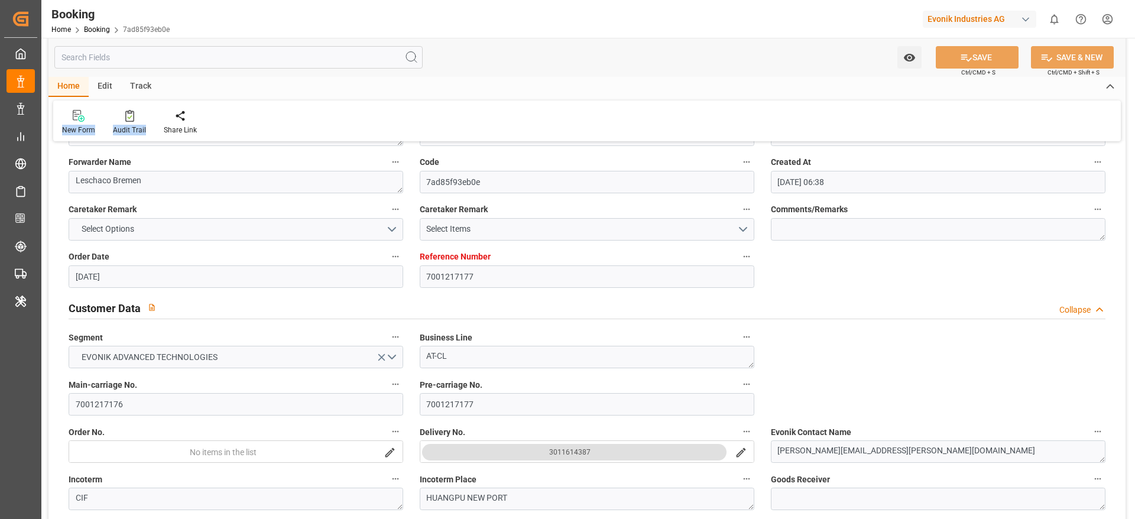
drag, startPoint x: 755, startPoint y: 352, endPoint x: 665, endPoint y: 97, distance: 270.1
click at [665, 97] on div "Home Edit Track New Form Audit Trail Share Link" at bounding box center [586, 109] width 1077 height 64
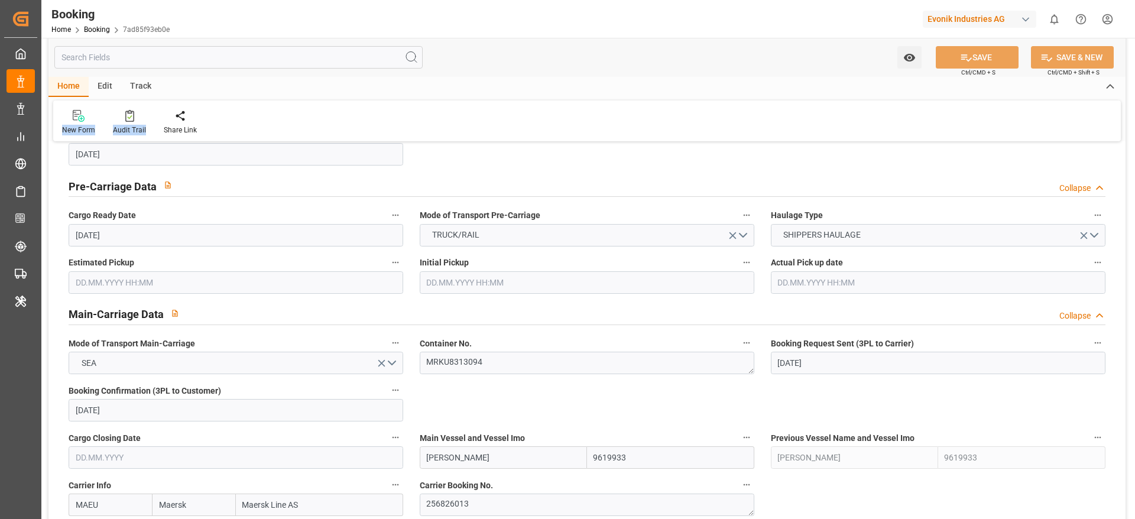
scroll to position [709, 0]
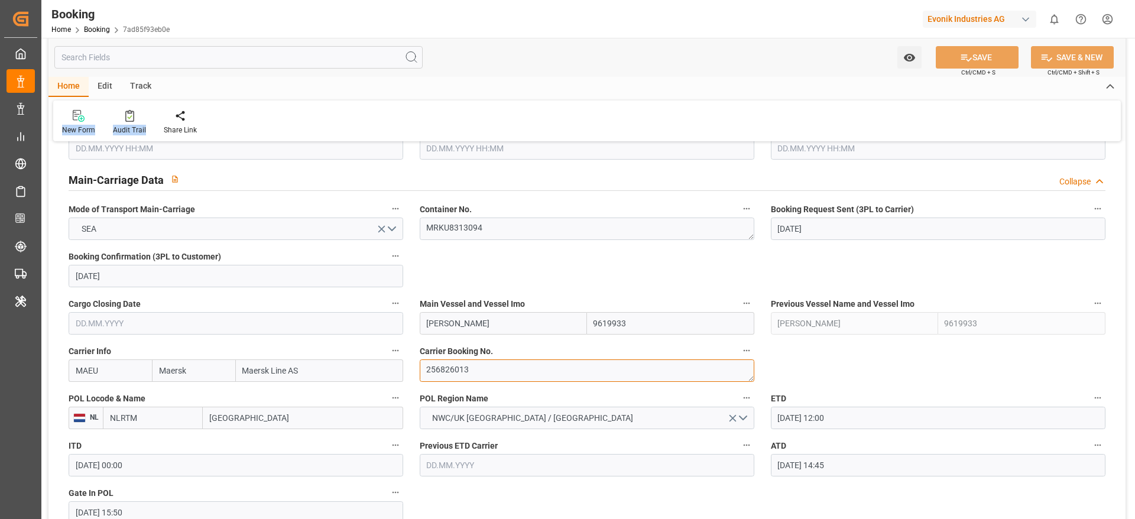
click at [517, 369] on textarea "256826013" at bounding box center [587, 370] width 335 height 22
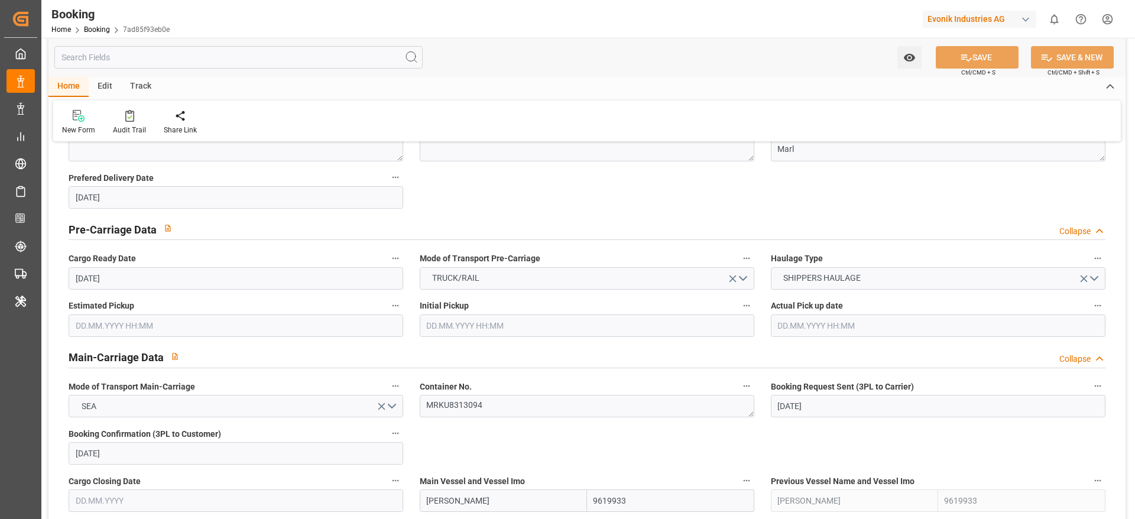
scroll to position [89, 0]
